Goal: Task Accomplishment & Management: Manage account settings

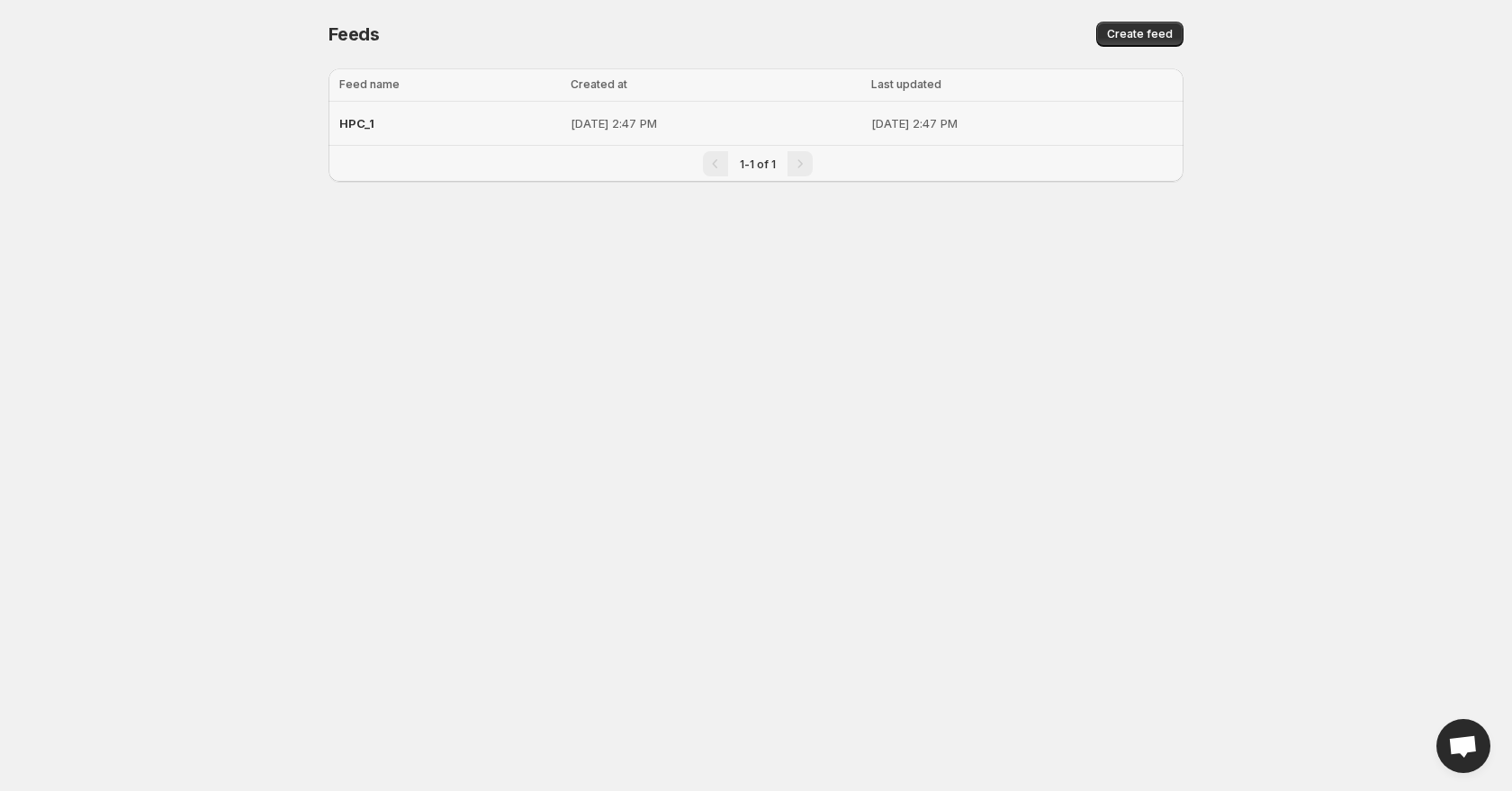
click at [384, 136] on div "HPC_1" at bounding box center [450, 123] width 221 height 32
click at [379, 130] on div "HPC_1" at bounding box center [450, 123] width 221 height 32
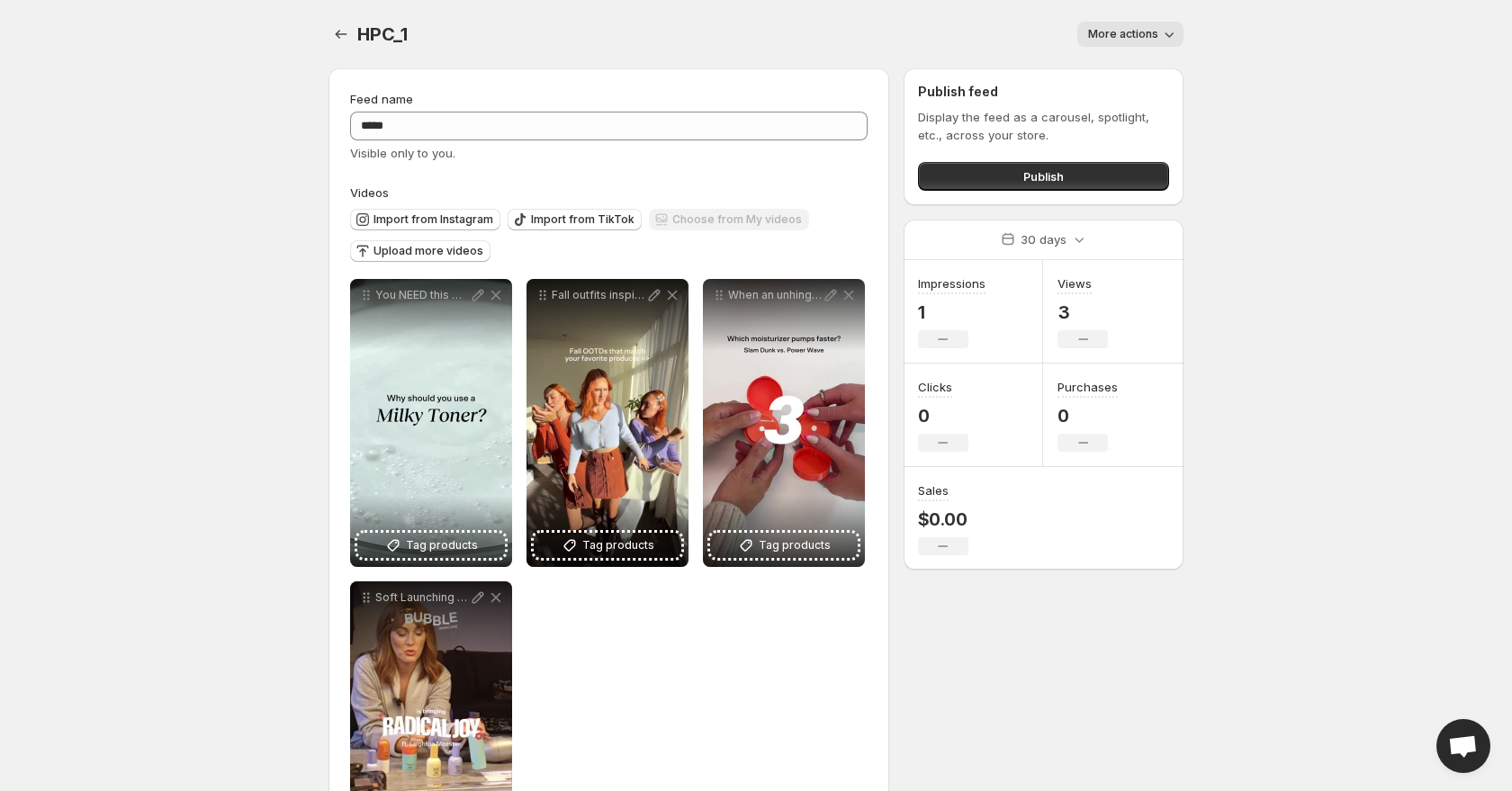
click at [1105, 30] on span "More actions" at bounding box center [1123, 34] width 70 height 15
click at [1091, 69] on span "Delete" at bounding box center [1109, 72] width 36 height 15
